Goal: Task Accomplishment & Management: Manage account settings

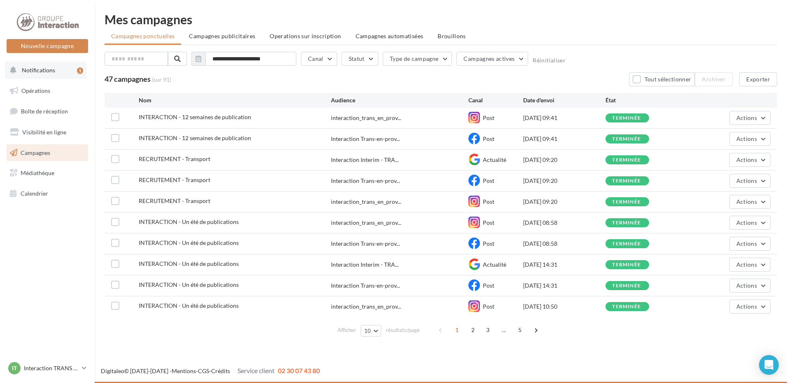
click at [55, 70] on button "Notifications 1" at bounding box center [45, 70] width 81 height 17
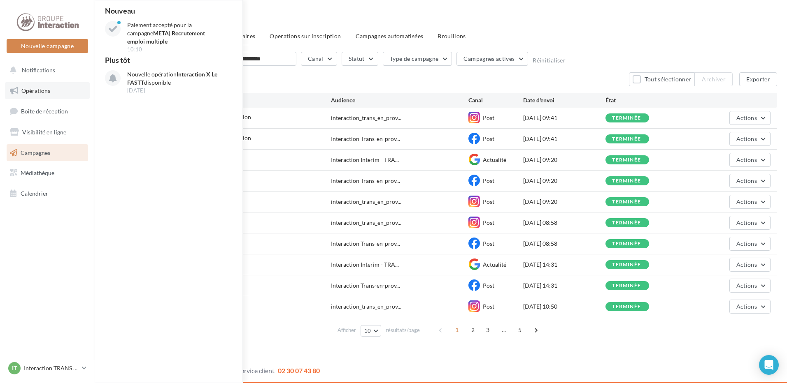
click at [51, 95] on link "Opérations" at bounding box center [47, 90] width 85 height 17
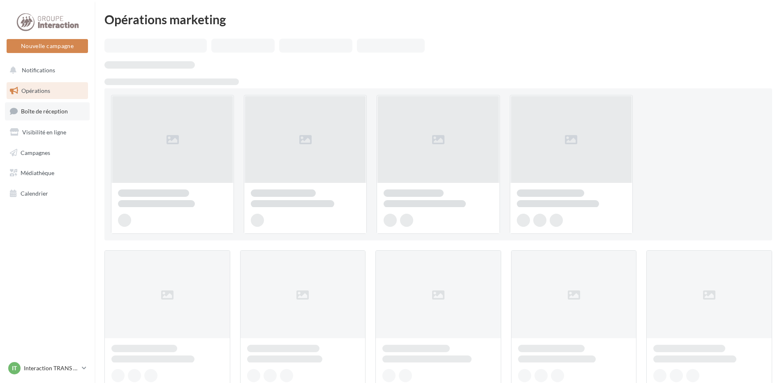
click at [67, 110] on link "Boîte de réception" at bounding box center [47, 111] width 85 height 18
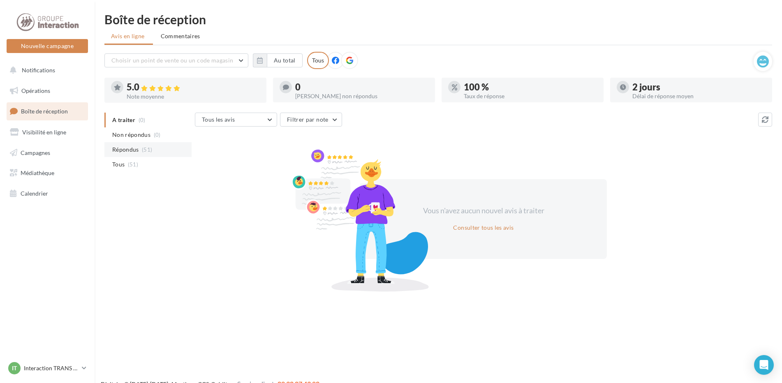
click at [142, 149] on span "(51)" at bounding box center [147, 149] width 10 height 7
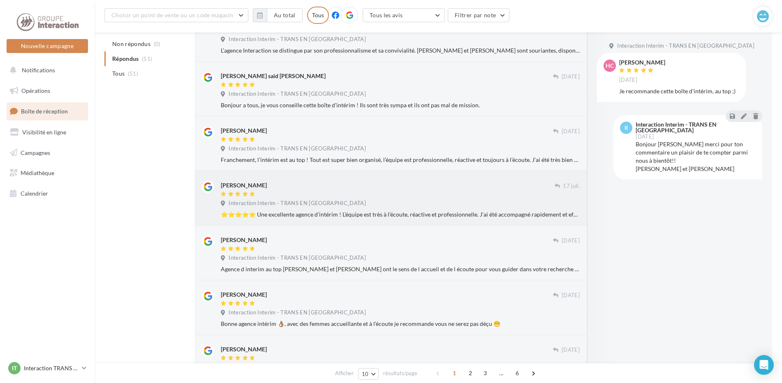
scroll to position [212, 0]
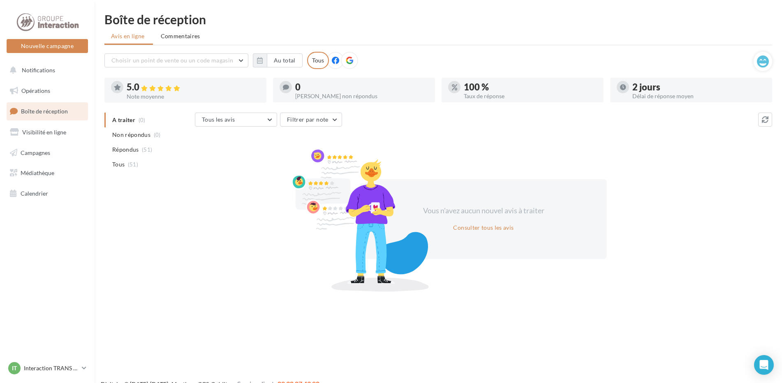
scroll to position [13, 0]
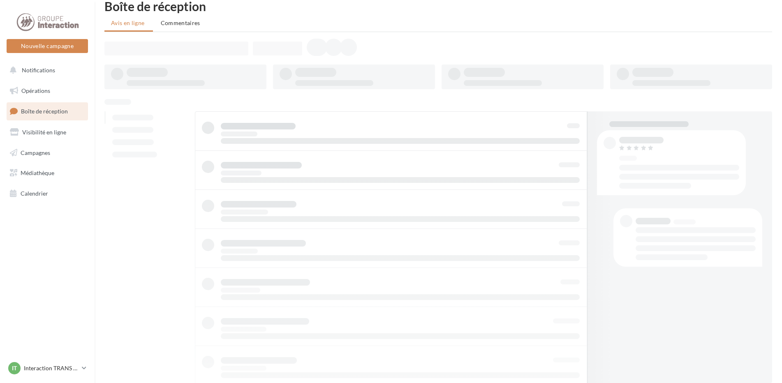
scroll to position [13, 0]
